Goal: Share content: Share content

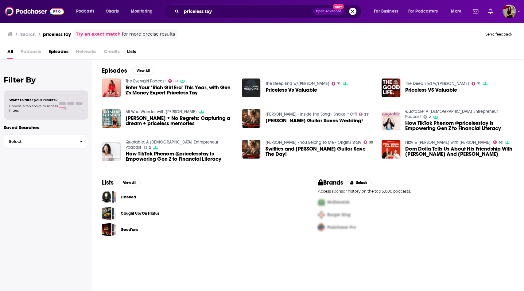
click at [352, 10] on button "Search podcasts, credits, & more..." at bounding box center [352, 11] width 7 height 7
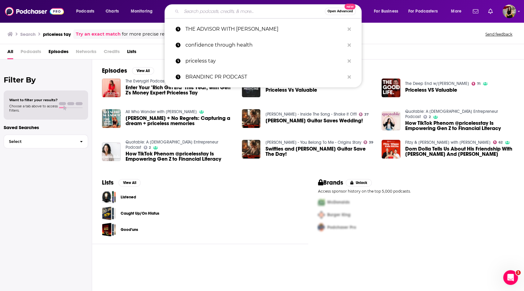
paste input "THE ADVISOR WITH [PERSON_NAME]"
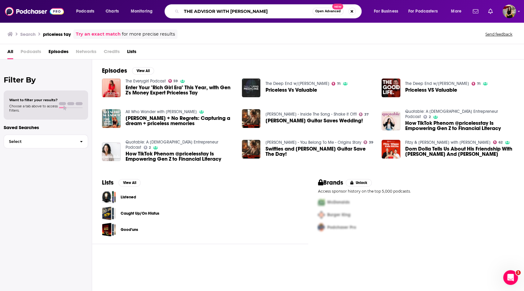
type input "THE ADVISOR WITH [PERSON_NAME]"
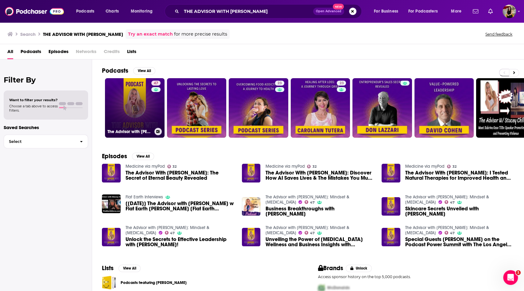
click at [141, 118] on link "47 The Advisor with [PERSON_NAME]: Mindset & [MEDICAL_DATA]" at bounding box center [135, 108] width 60 height 60
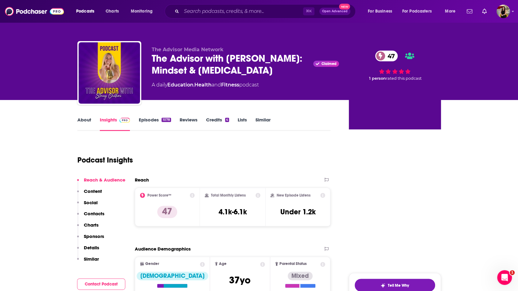
click at [84, 117] on link "About" at bounding box center [84, 124] width 14 height 14
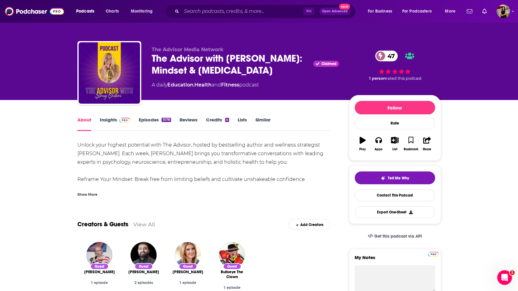
click at [86, 194] on div "Show More" at bounding box center [87, 194] width 20 height 6
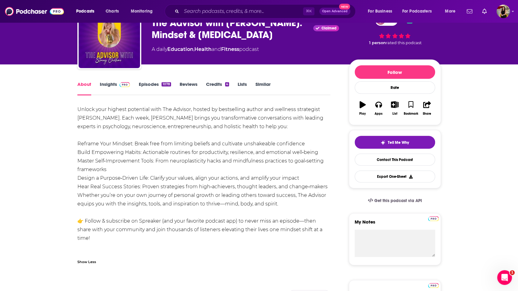
scroll to position [47, 0]
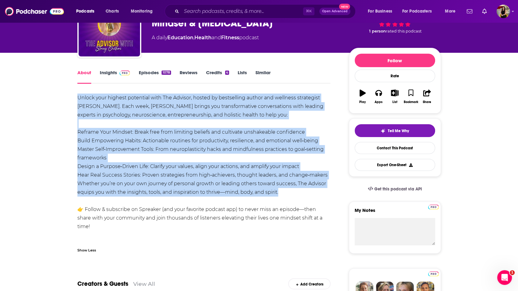
drag, startPoint x: 78, startPoint y: 95, endPoint x: 287, endPoint y: 192, distance: 230.0
click at [287, 192] on div "Unlock your highest potential with The Advisor, hosted by bestselling author an…" at bounding box center [203, 171] width 253 height 155
copy div "Unlock your highest potential with The Advisor, hosted by bestselling author an…"
click at [109, 76] on link "Insights" at bounding box center [115, 77] width 30 height 14
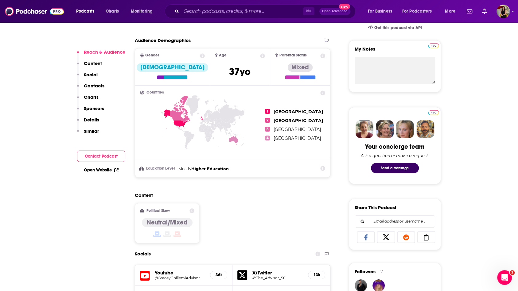
scroll to position [210, 0]
